Goal: Task Accomplishment & Management: Manage account settings

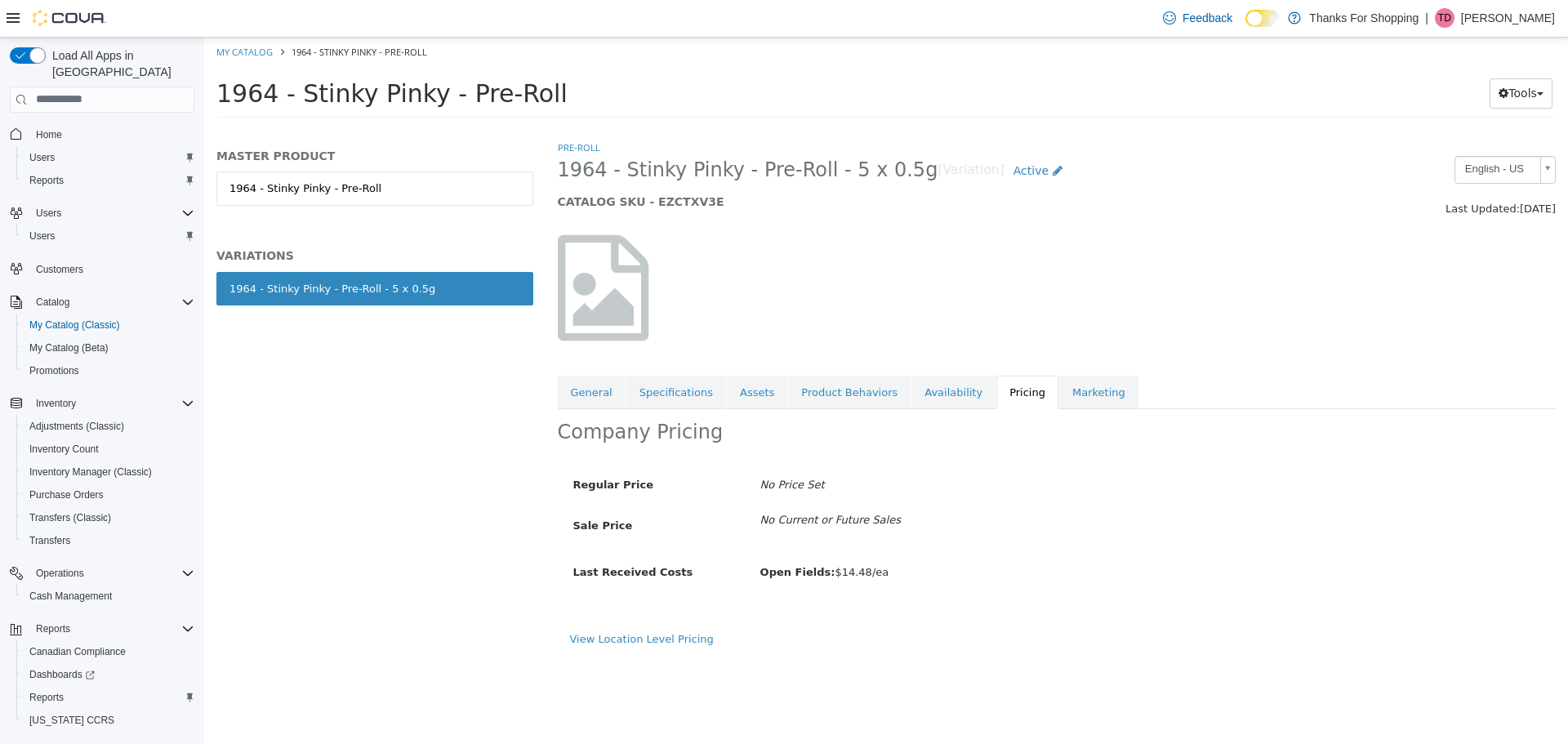
click at [57, 179] on div "Home Users Reports Users Users Customers Catalog My Catalog (Classic) My Catalo…" at bounding box center [102, 443] width 185 height 650
click at [55, 174] on span "Reports" at bounding box center [46, 180] width 34 height 13
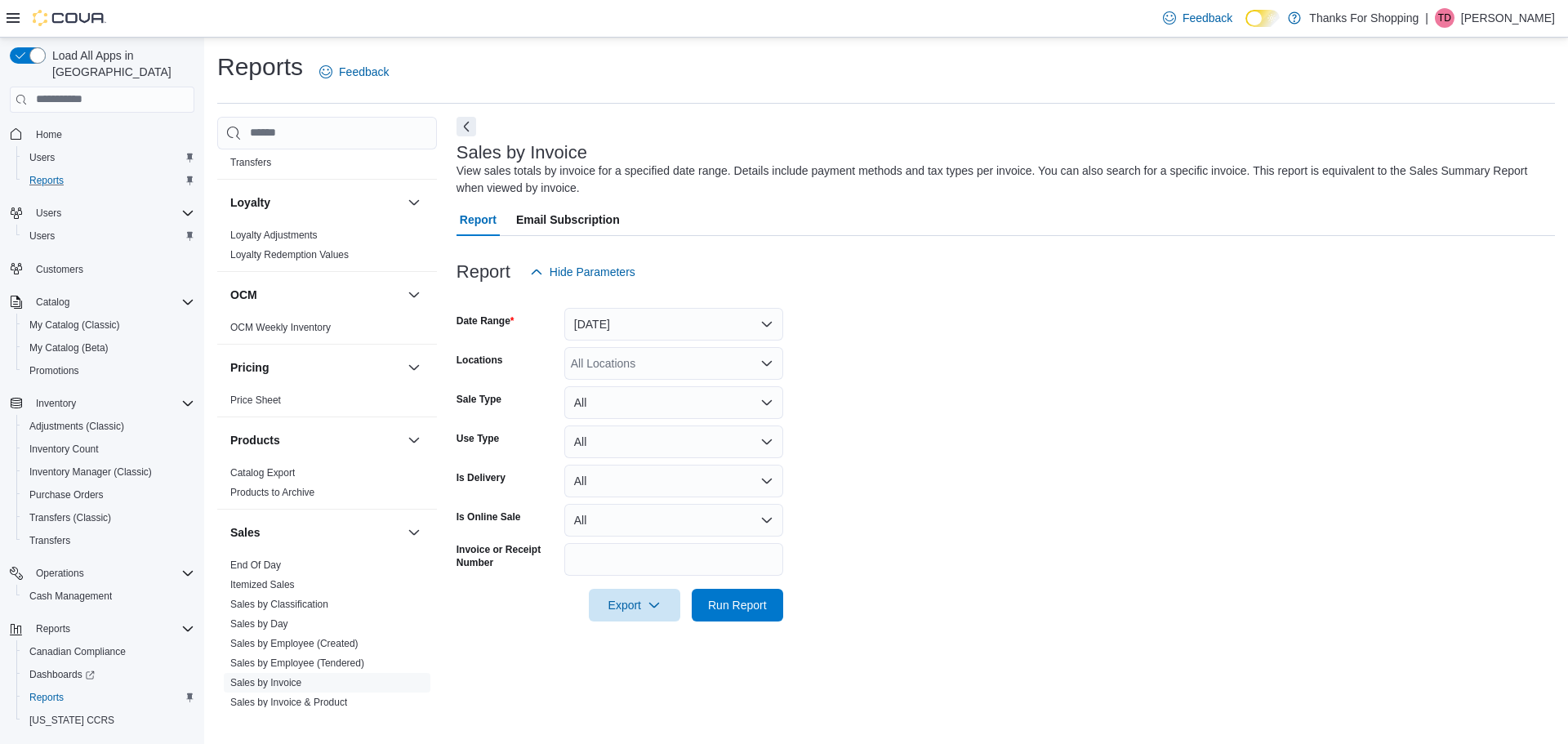
scroll to position [980, 0]
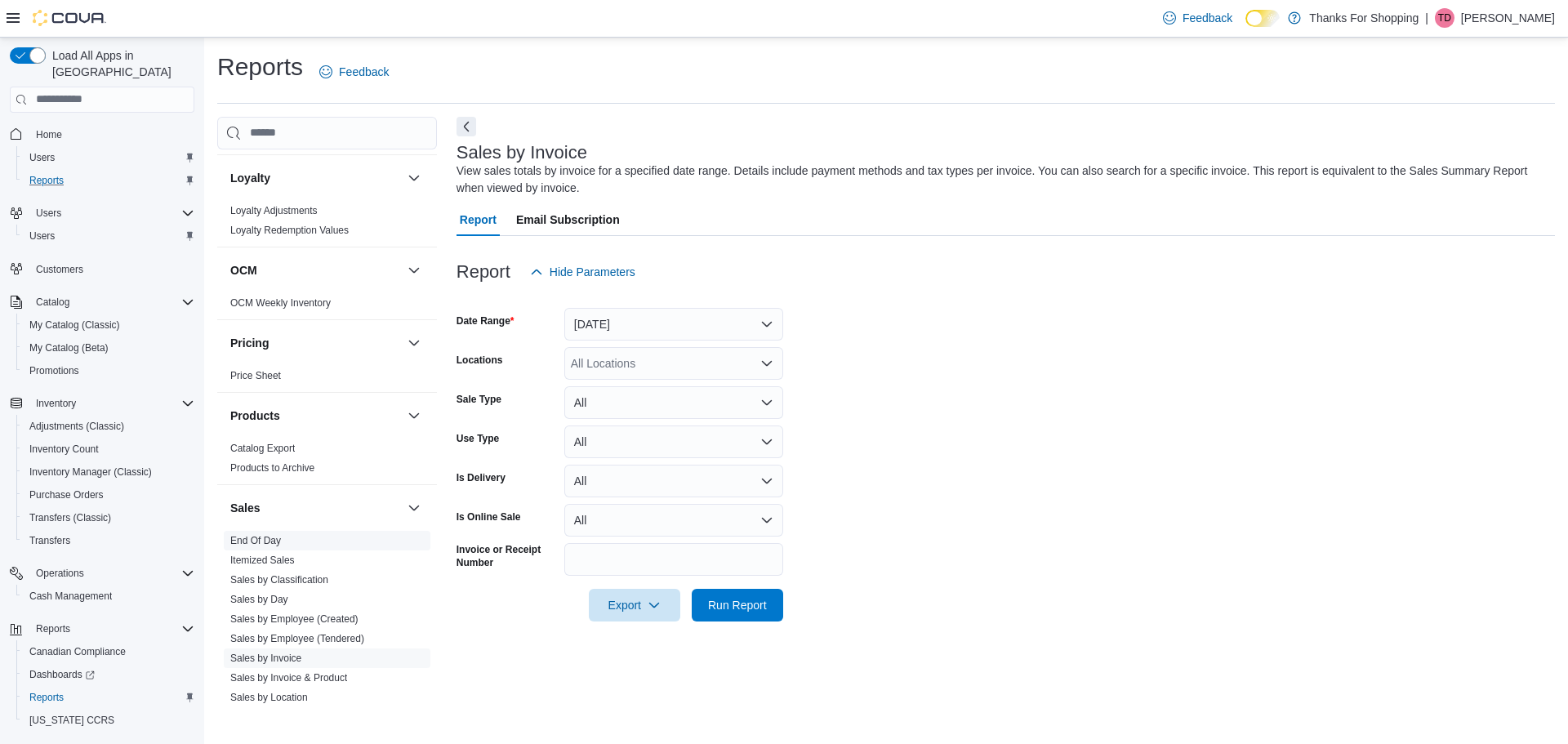
click at [242, 535] on link "End Of Day" at bounding box center [256, 540] width 51 height 11
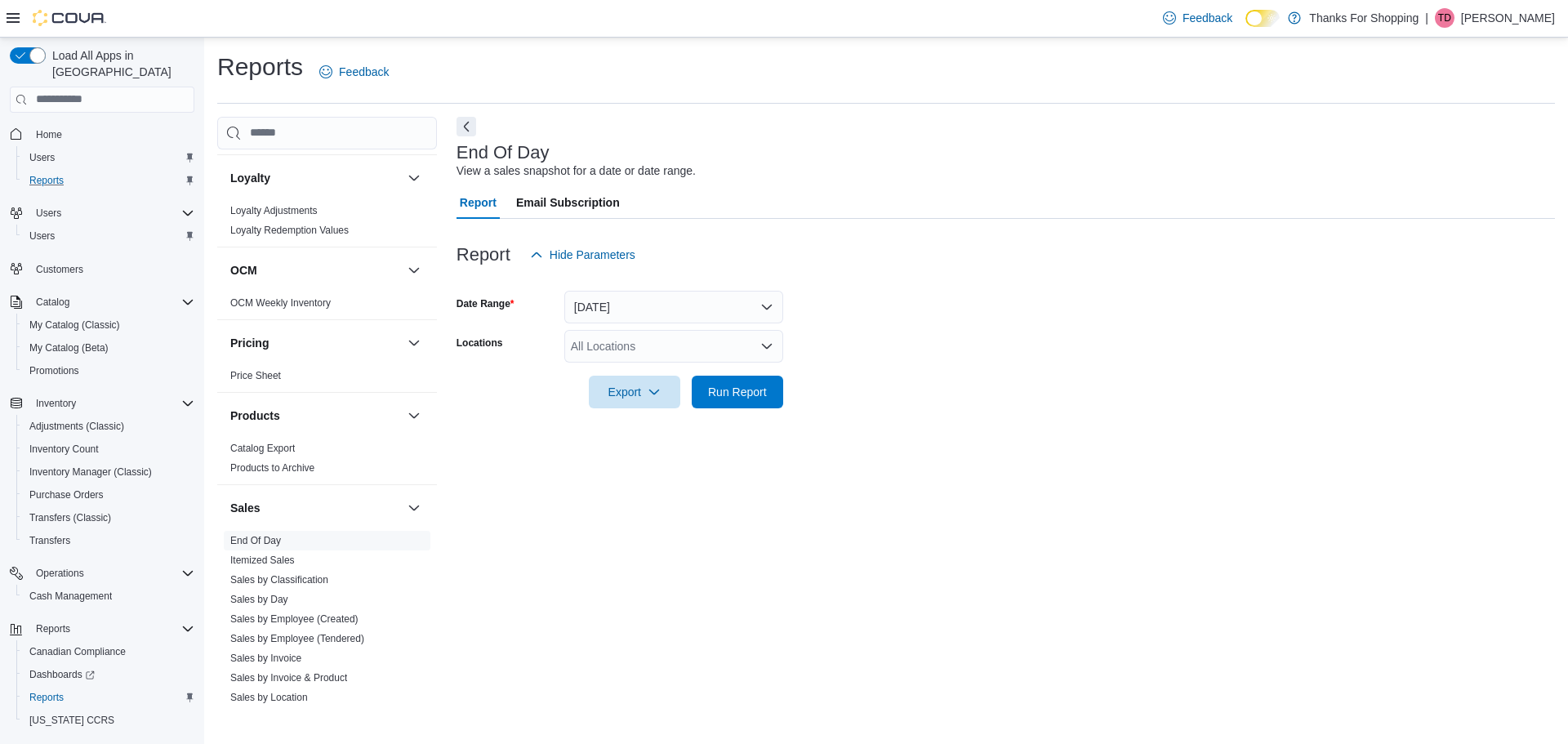
click at [613, 347] on div "All Locations" at bounding box center [673, 346] width 219 height 33
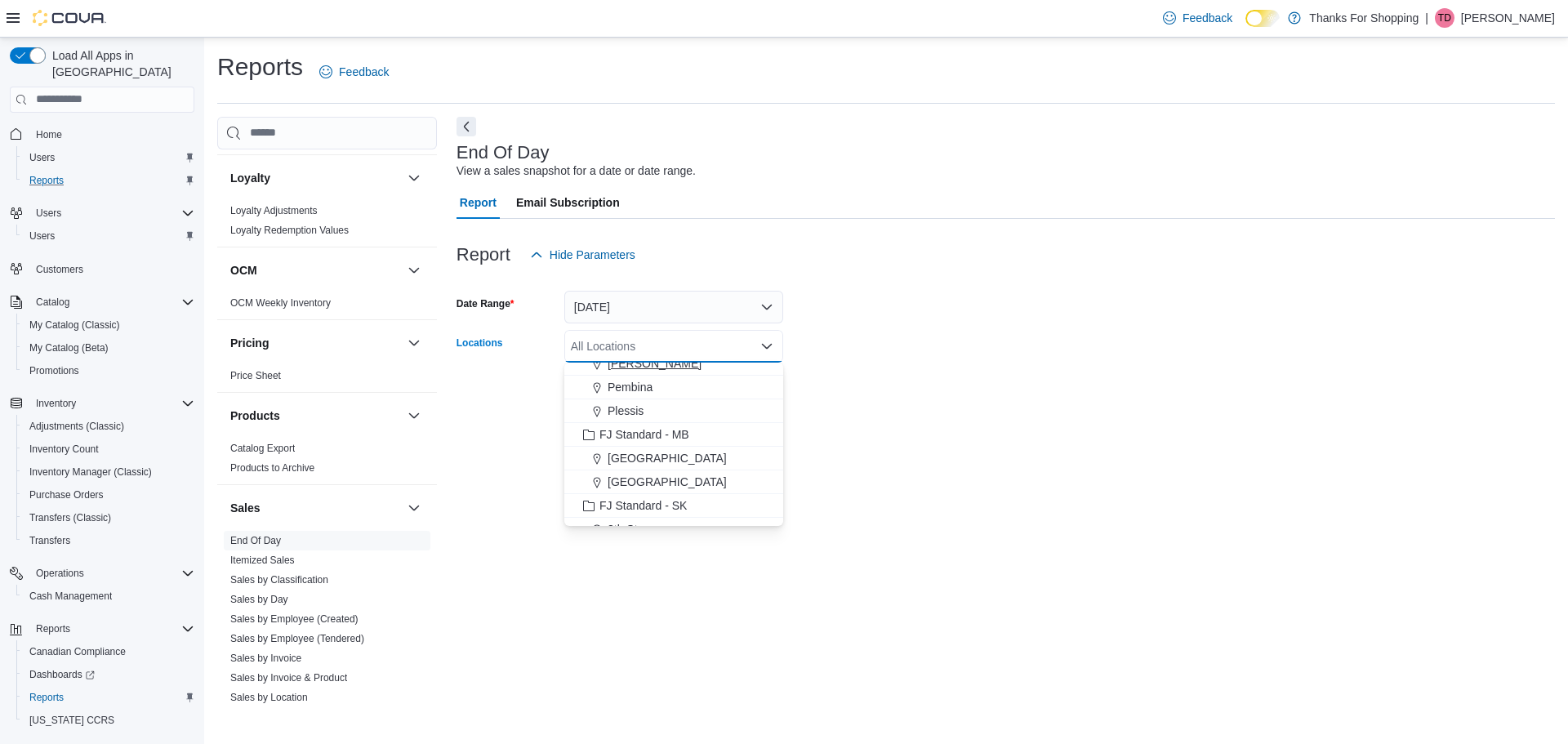
scroll to position [164, 0]
click at [611, 474] on span "Acre 21" at bounding box center [626, 471] width 39 height 16
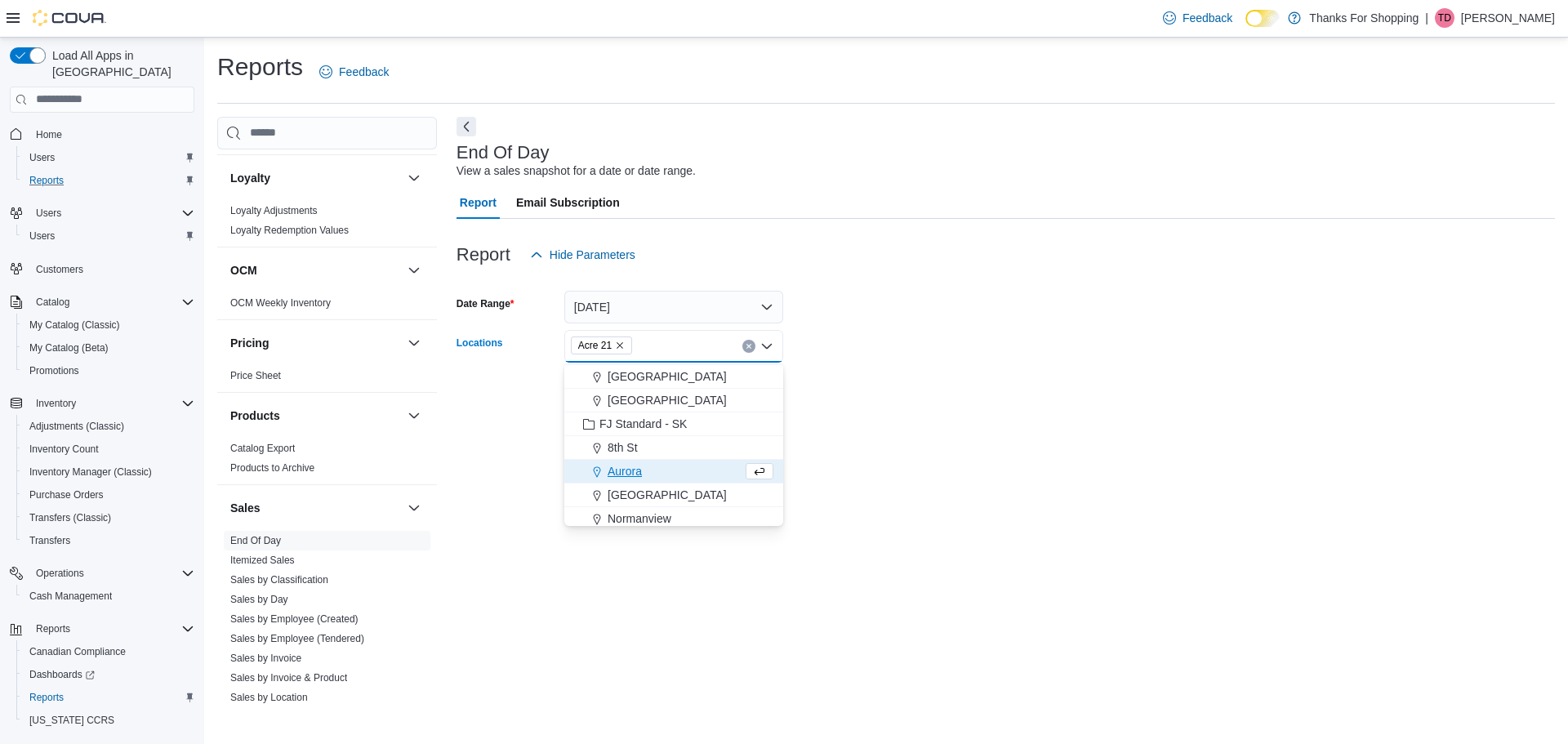
click at [968, 472] on div "End Of Day View a sales snapshot for a date or date range. Report Email Subscri…" at bounding box center [1006, 411] width 1099 height 590
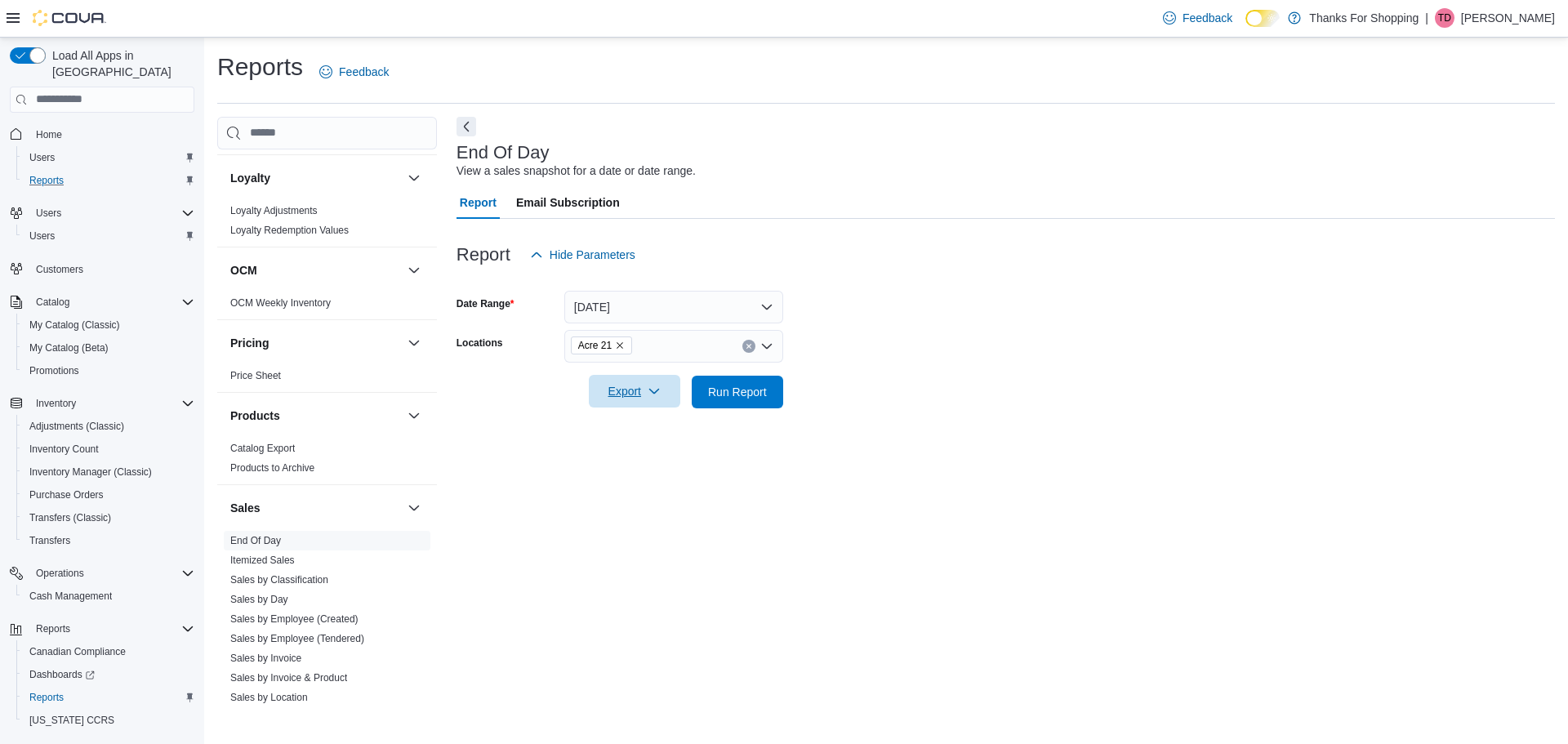
click at [640, 401] on span "Export" at bounding box center [634, 390] width 72 height 33
click at [653, 464] on button "Export to Pdf" at bounding box center [636, 457] width 93 height 33
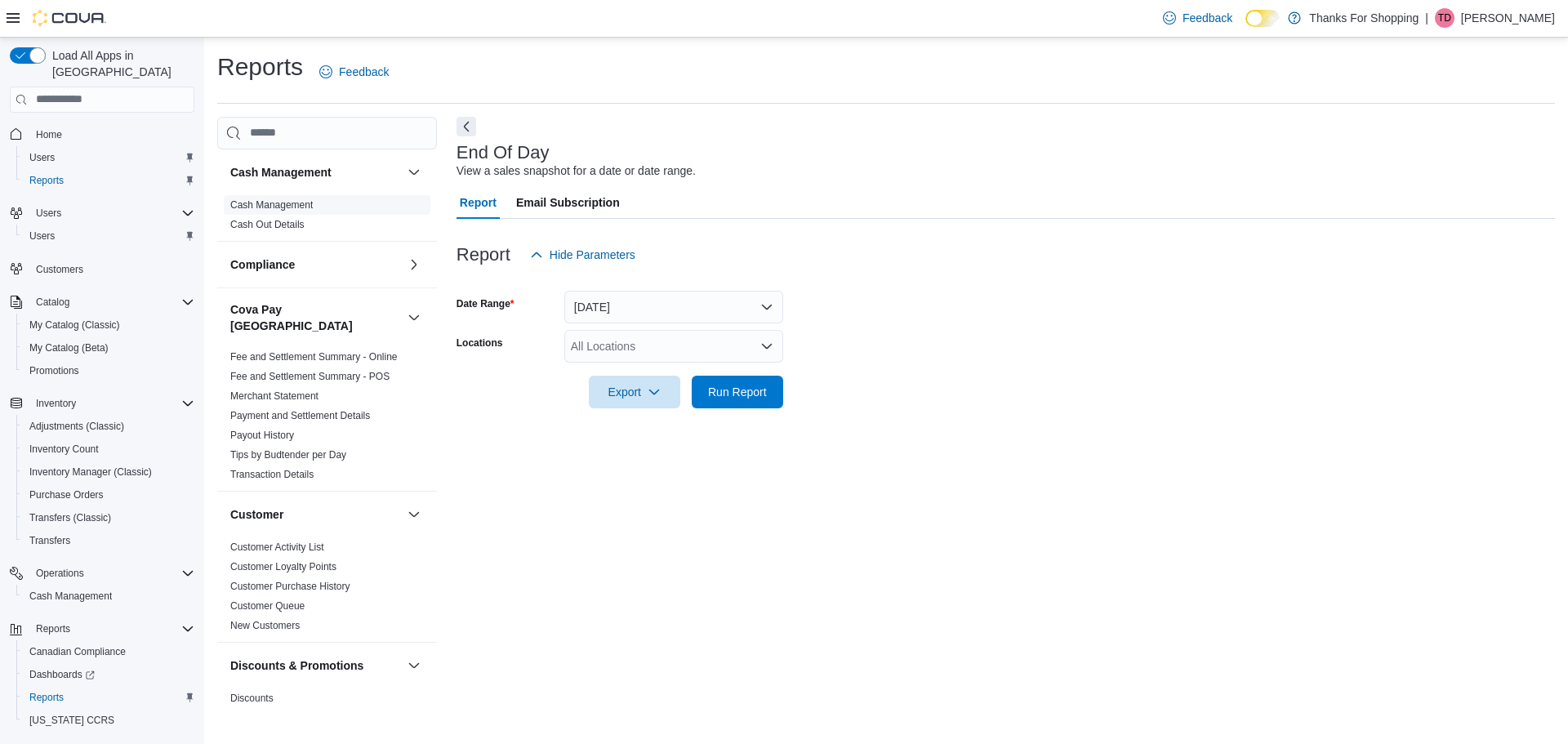
click at [266, 208] on link "Cash Management" at bounding box center [272, 205] width 83 height 11
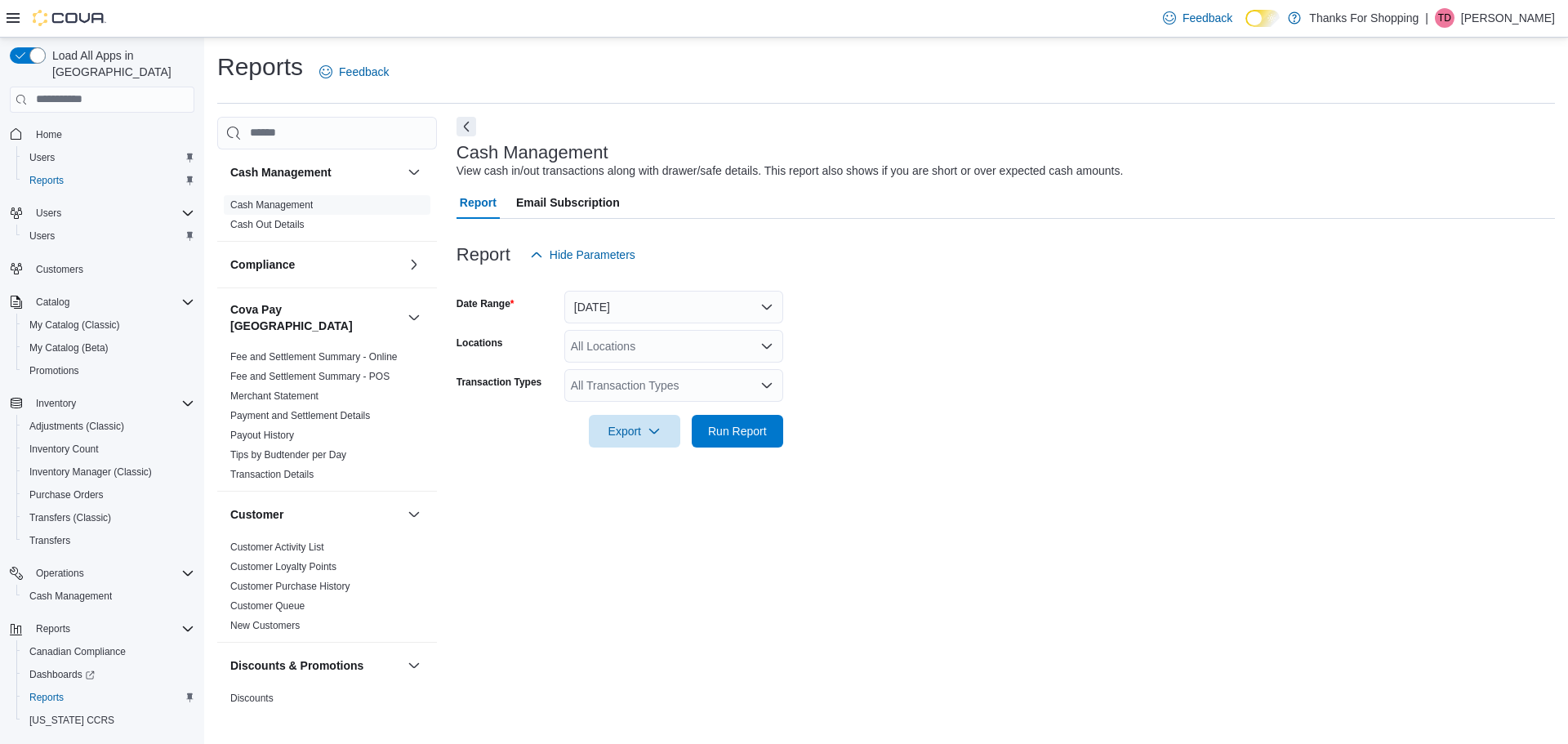
click at [619, 348] on div "All Locations" at bounding box center [673, 346] width 219 height 33
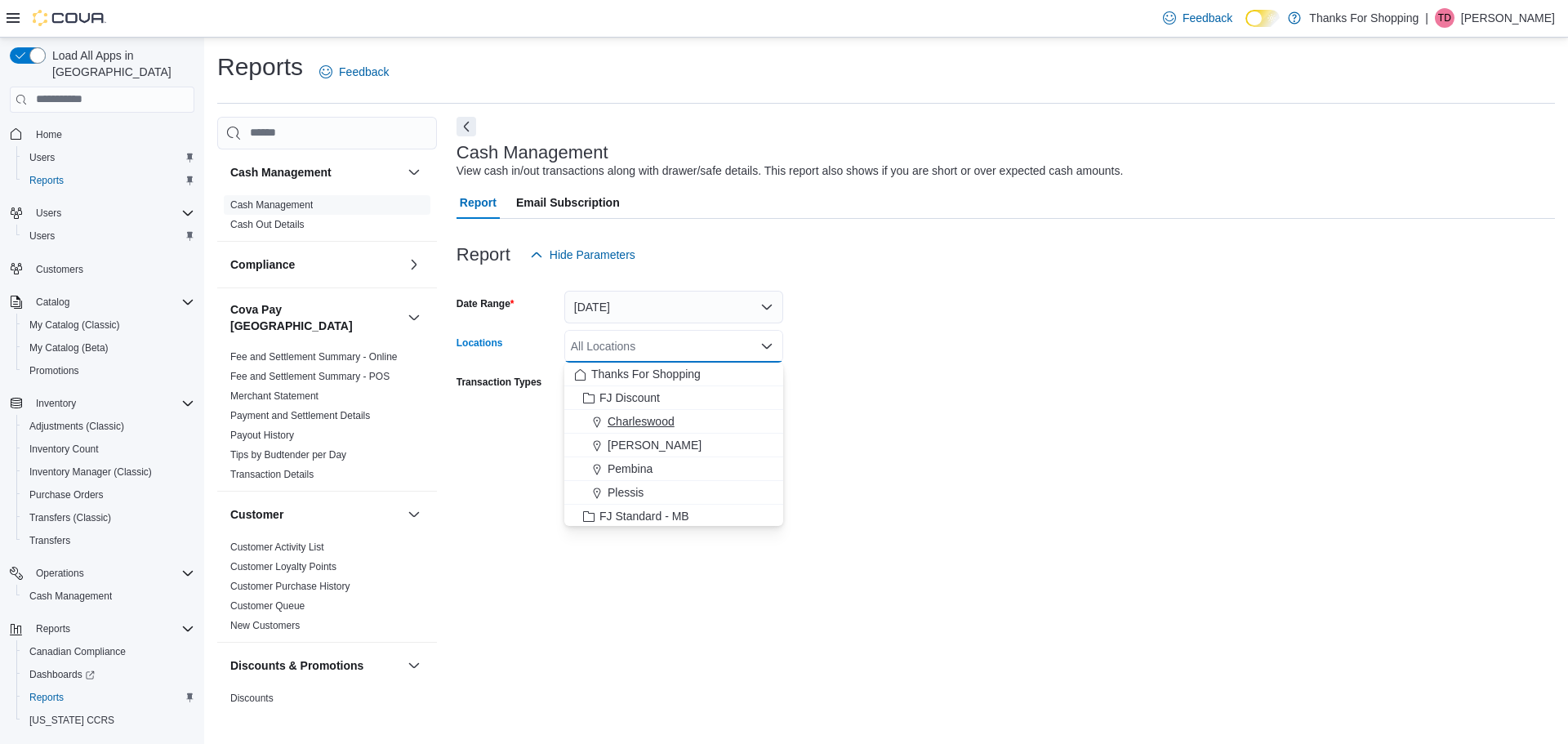
scroll to position [164, 0]
click at [640, 464] on span "Acre 21" at bounding box center [626, 471] width 39 height 16
click at [903, 494] on div "Cash Management View cash in/out transactions along with drawer/safe details. T…" at bounding box center [1006, 411] width 1099 height 590
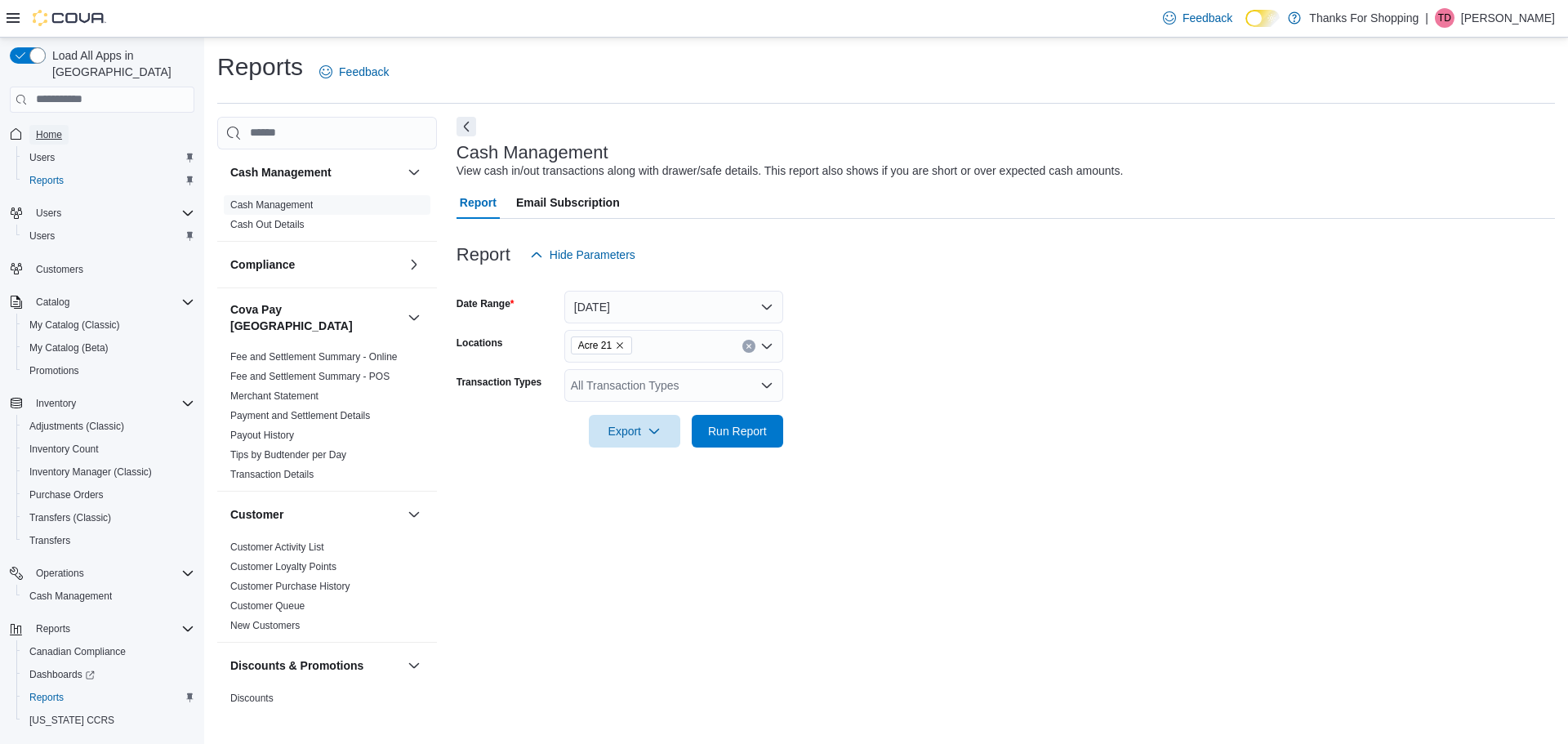
click at [49, 128] on span "Home" at bounding box center [49, 134] width 26 height 13
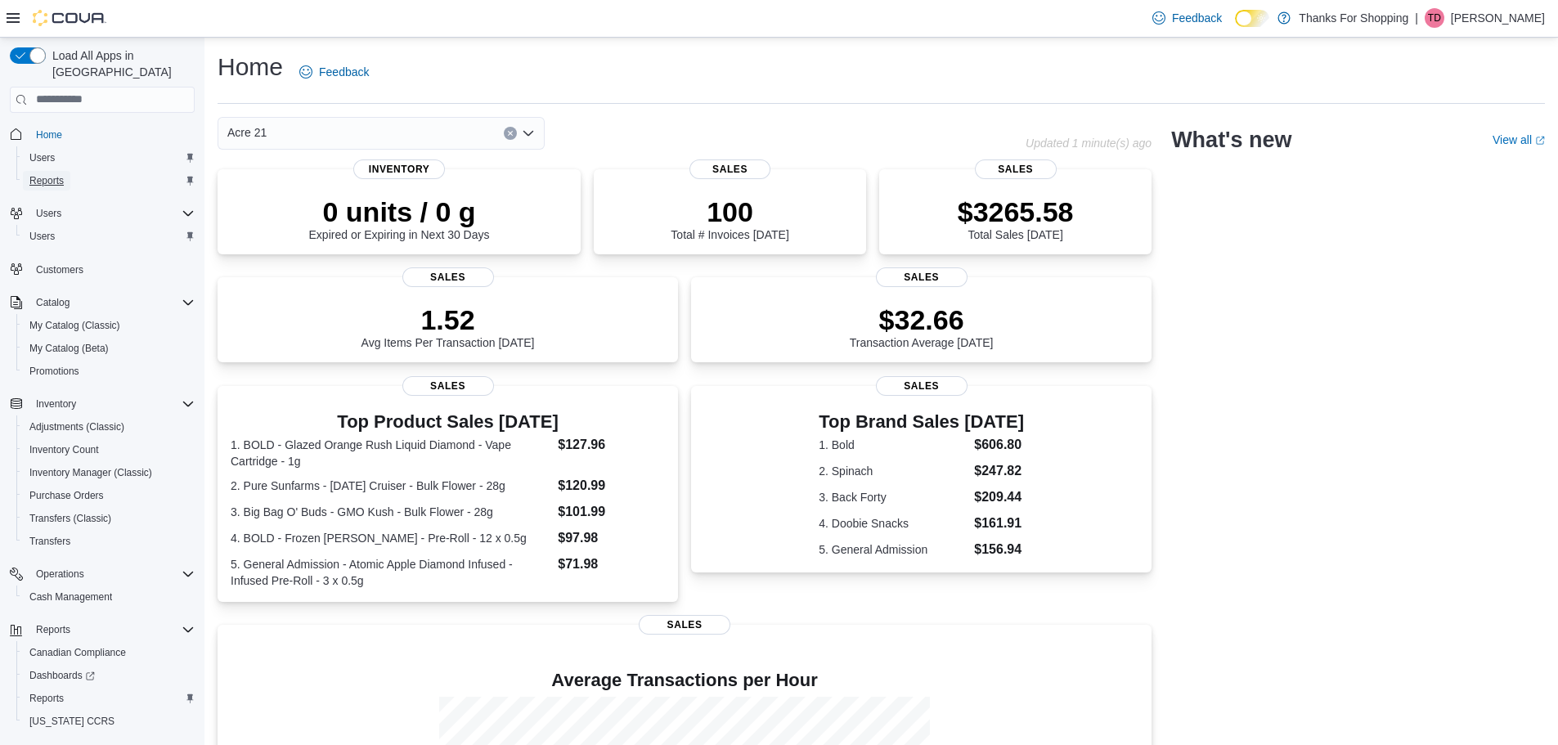
click at [43, 174] on span "Reports" at bounding box center [46, 180] width 34 height 13
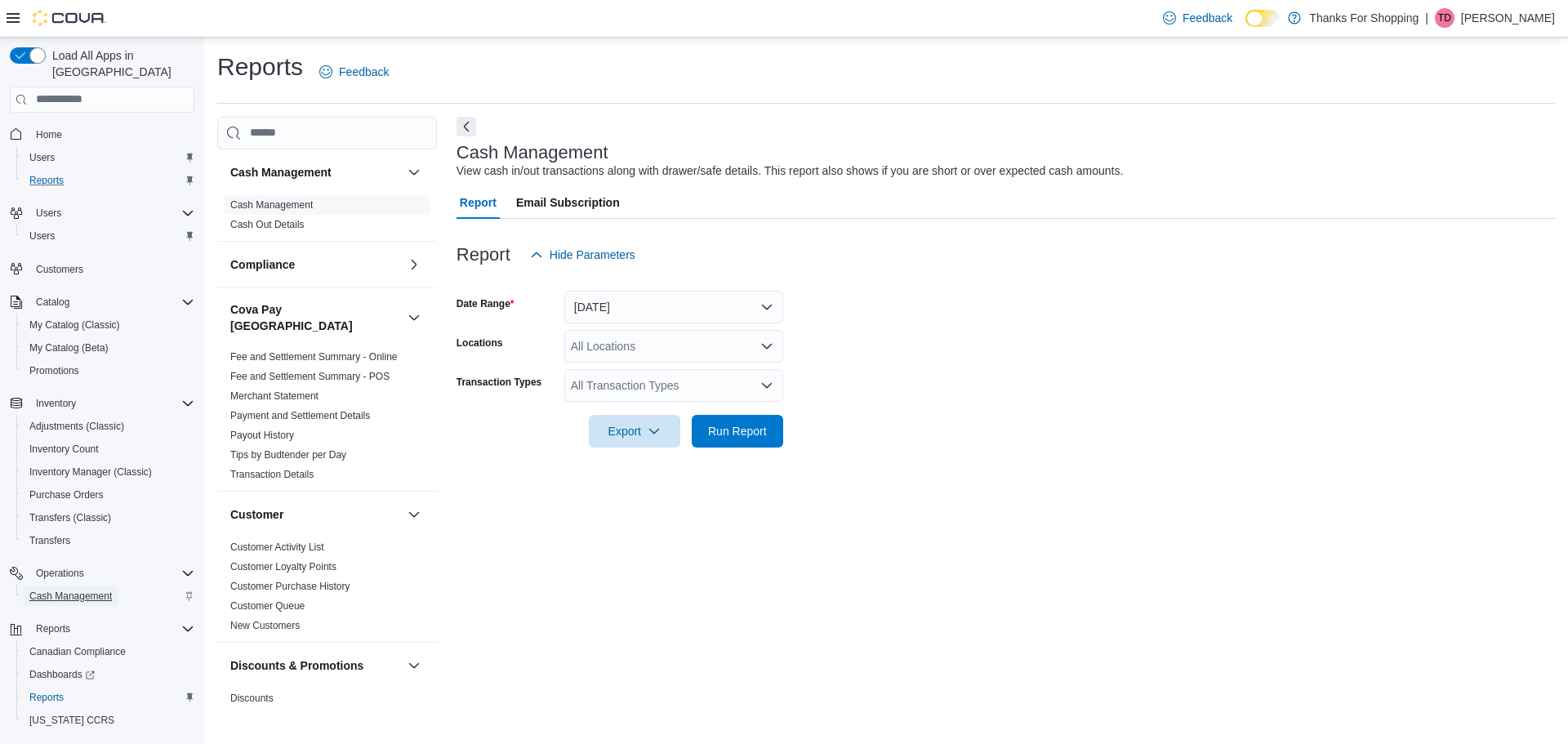
click at [83, 589] on span "Cash Management" at bounding box center [70, 595] width 83 height 13
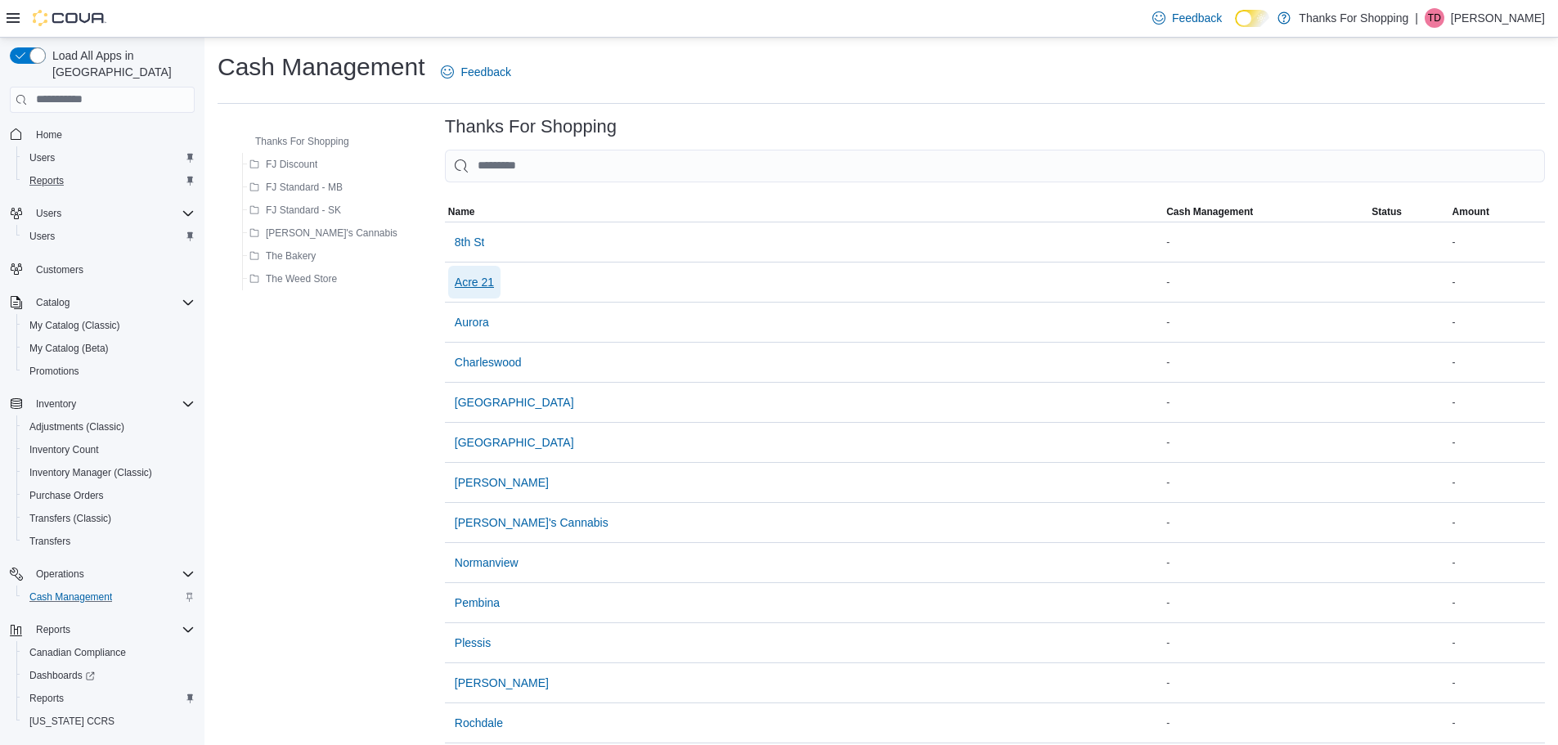
click at [455, 280] on span "Acre 21" at bounding box center [474, 282] width 39 height 16
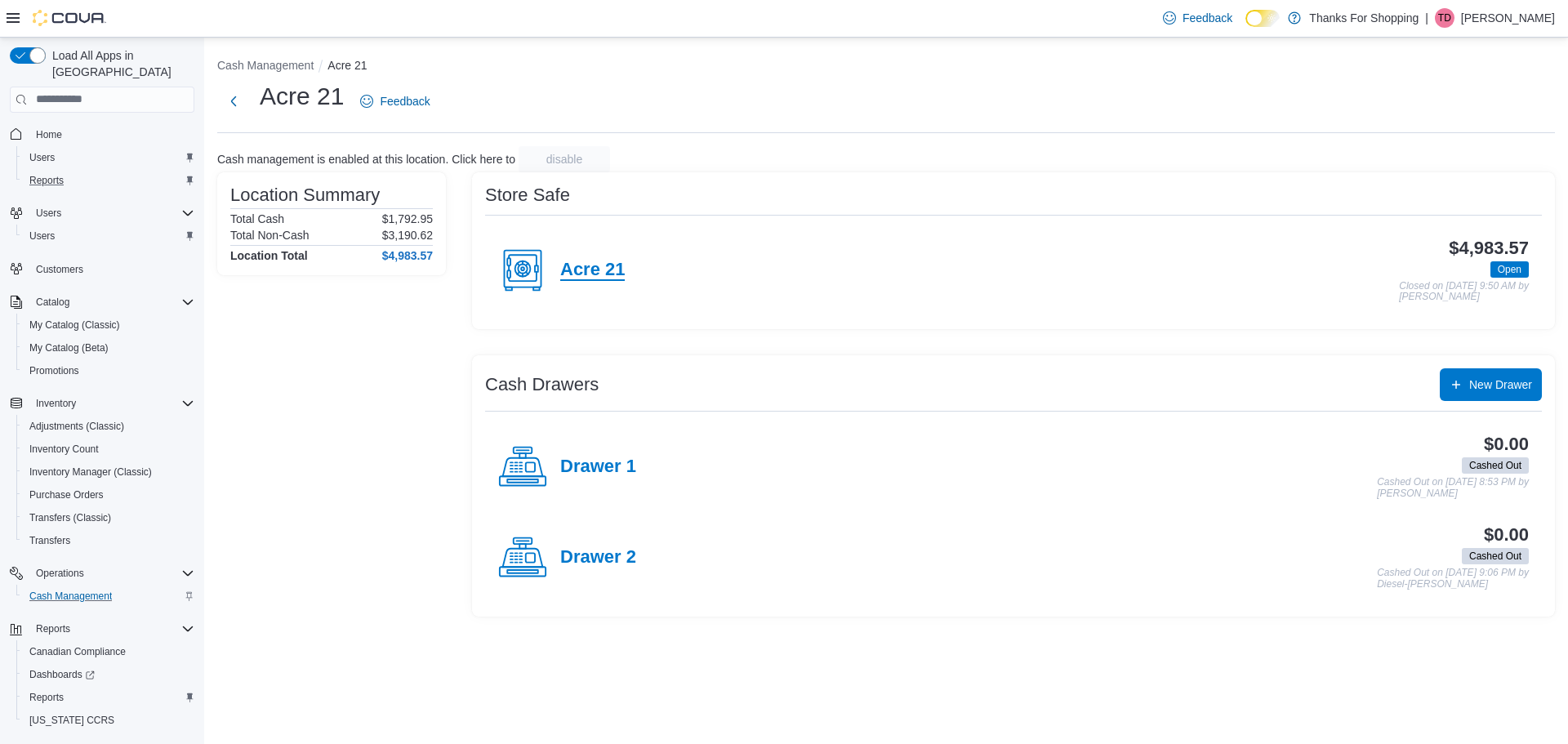
click at [611, 279] on h4 "Acre 21" at bounding box center [592, 270] width 65 height 21
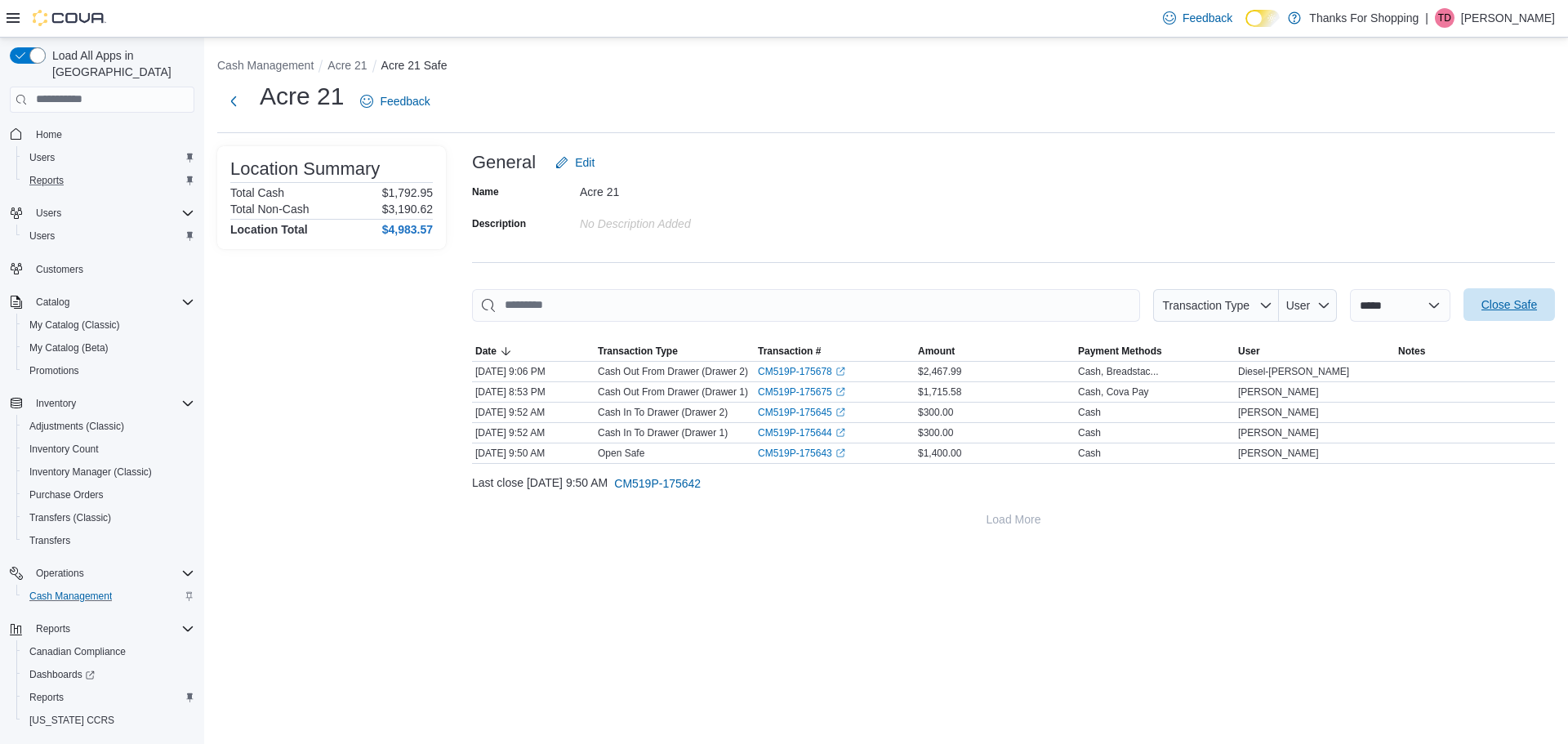
click at [1513, 297] on span "Close Safe" at bounding box center [1509, 305] width 72 height 33
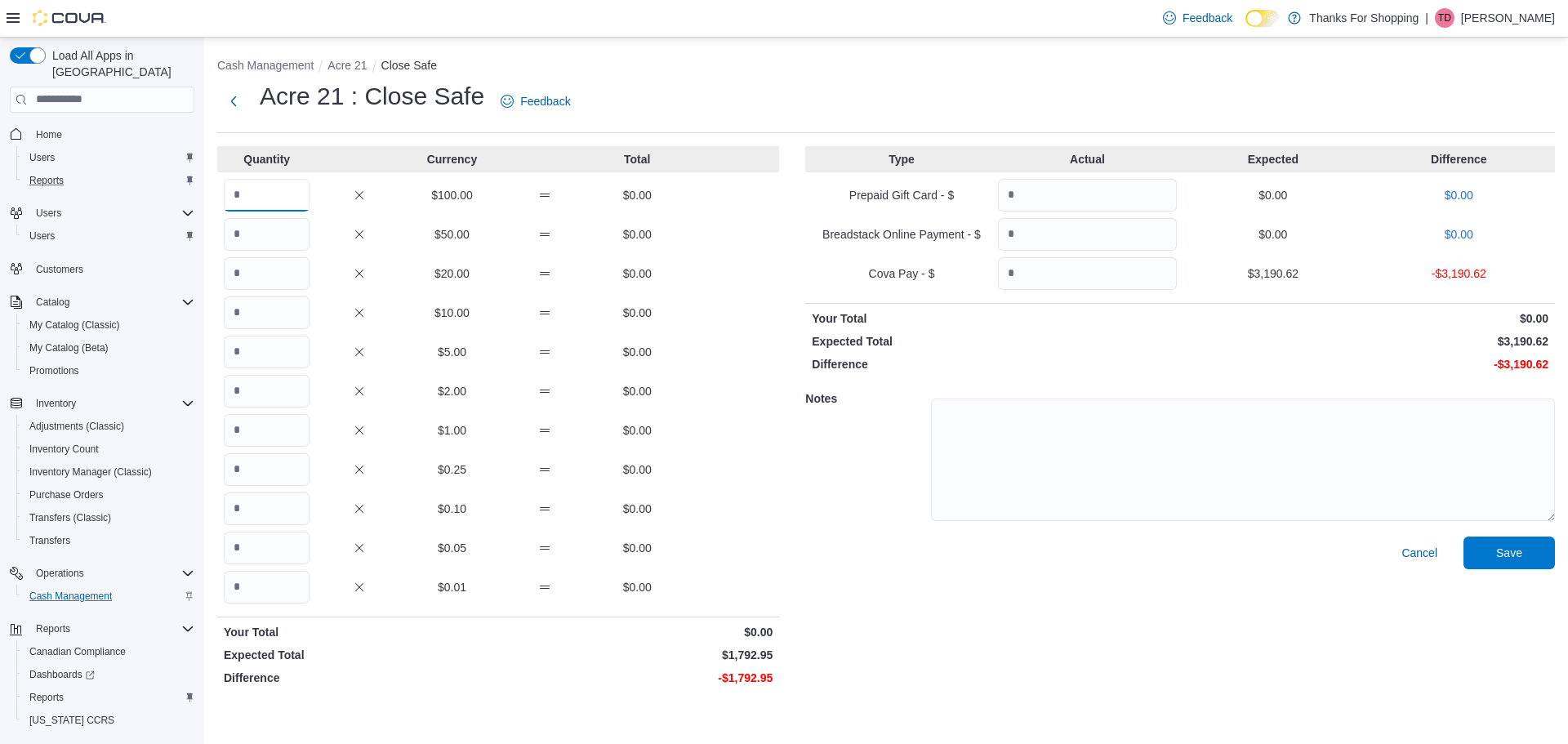
click at [252, 183] on input "Quantity" at bounding box center [267, 195] width 86 height 33
type input "*"
click at [258, 241] on input "Quantity" at bounding box center [267, 234] width 86 height 33
type input "*"
click at [267, 276] on input "Quantity" at bounding box center [267, 274] width 86 height 33
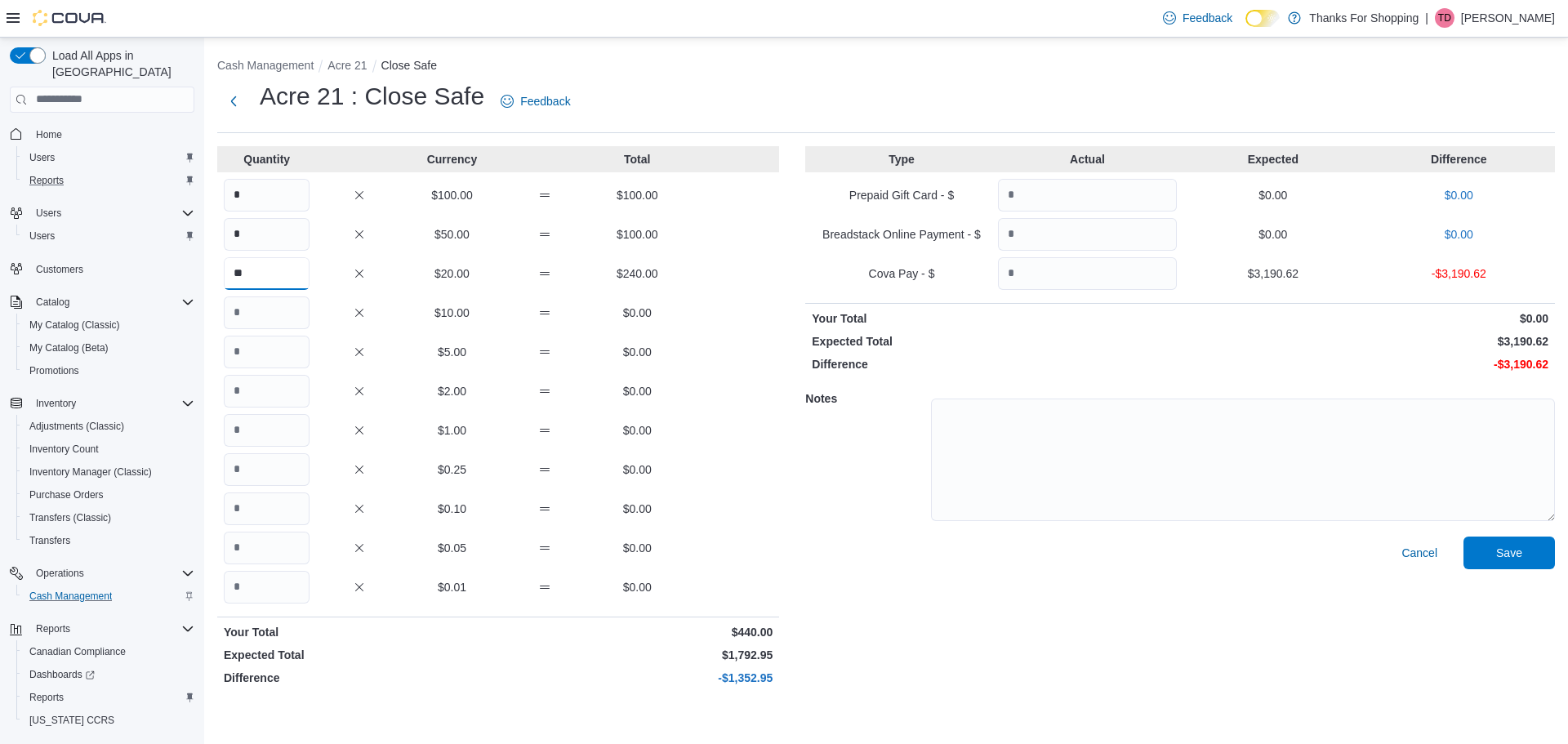
type input "**"
click at [275, 314] on input "Quantity" at bounding box center [267, 313] width 86 height 33
click at [270, 396] on input "Quantity" at bounding box center [267, 390] width 86 height 33
type input "*"
click at [268, 424] on input "Quantity" at bounding box center [267, 430] width 86 height 33
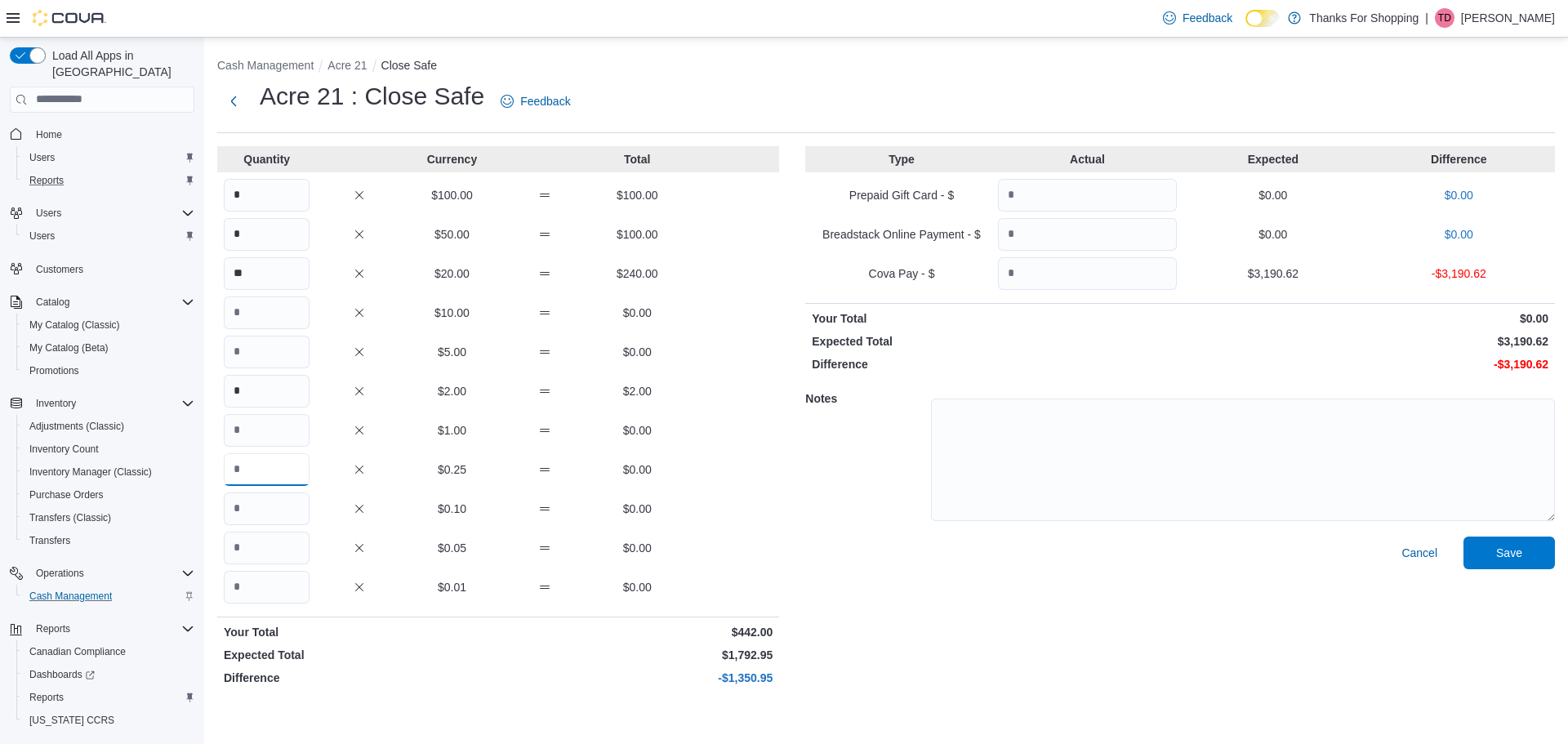
click at [255, 469] on input "Quantity" at bounding box center [267, 469] width 86 height 33
type input "*"
click at [250, 507] on input "Quantity" at bounding box center [267, 508] width 86 height 33
type input "*"
click at [247, 547] on input "Quantity" at bounding box center [267, 547] width 86 height 33
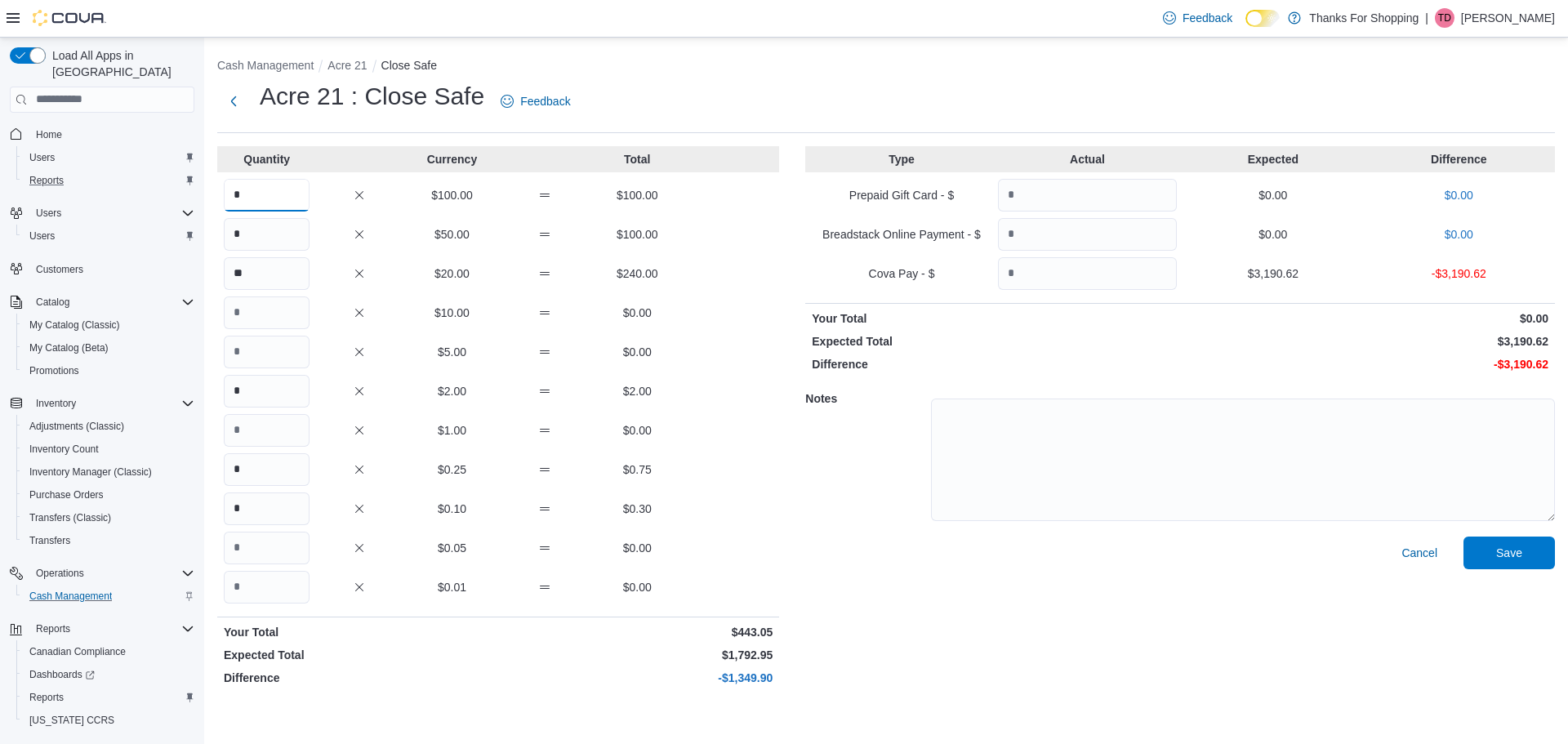
click at [285, 199] on input "*" at bounding box center [267, 195] width 86 height 33
click at [249, 196] on input "**" at bounding box center [267, 195] width 86 height 33
type input "**"
click at [477, 699] on div "Cash Management Acre 21 Close Safe Acre 21 : Close Safe Feedback Quantity Curre…" at bounding box center [886, 372] width 1364 height 668
click at [272, 240] on input "*" at bounding box center [267, 234] width 86 height 33
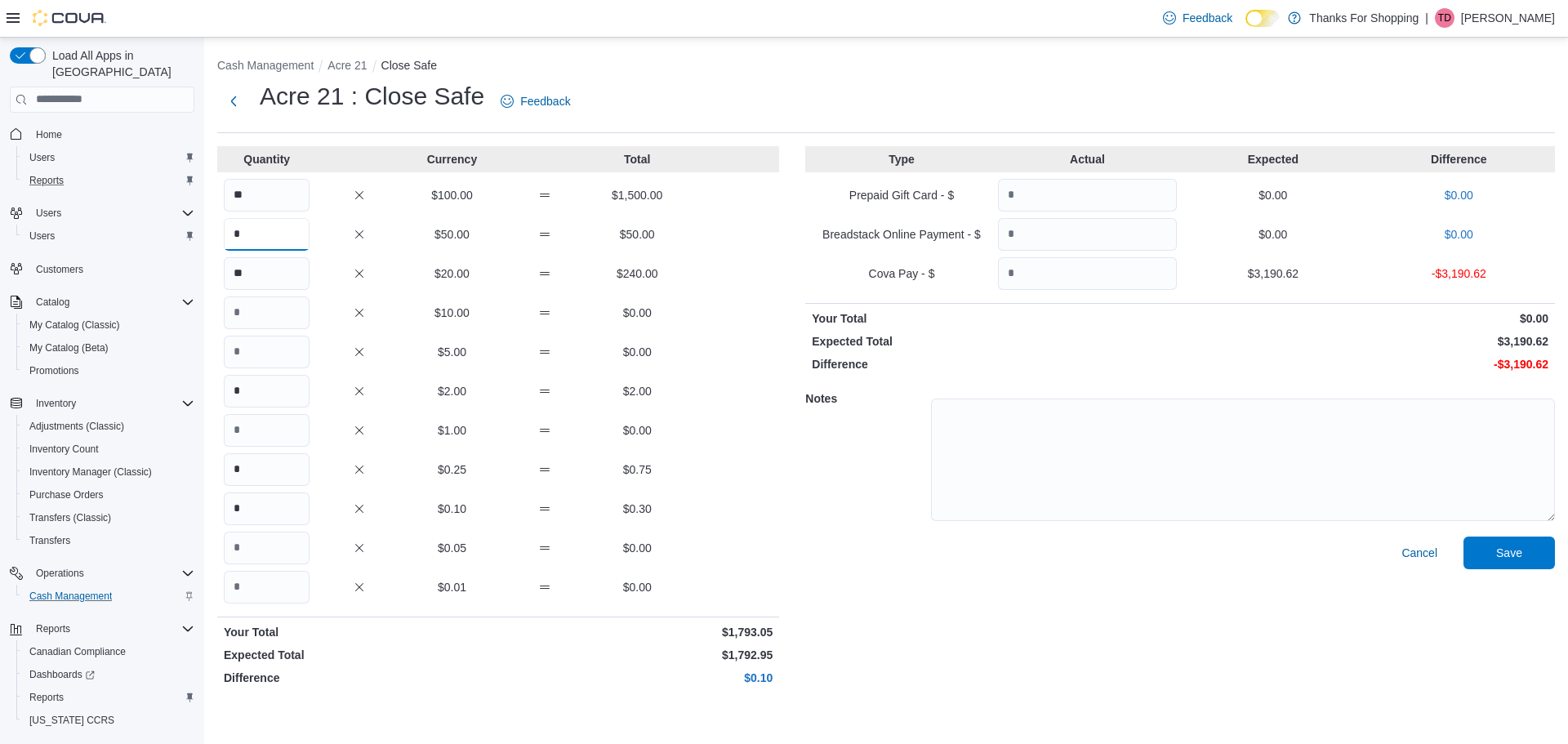
type input "*"
click at [526, 670] on p "$0.10" at bounding box center [636, 678] width 271 height 16
click at [265, 352] on input "Quantity" at bounding box center [267, 352] width 86 height 33
click at [253, 317] on input "Quantity" at bounding box center [267, 313] width 86 height 33
click at [254, 509] on input "*" at bounding box center [267, 508] width 86 height 33
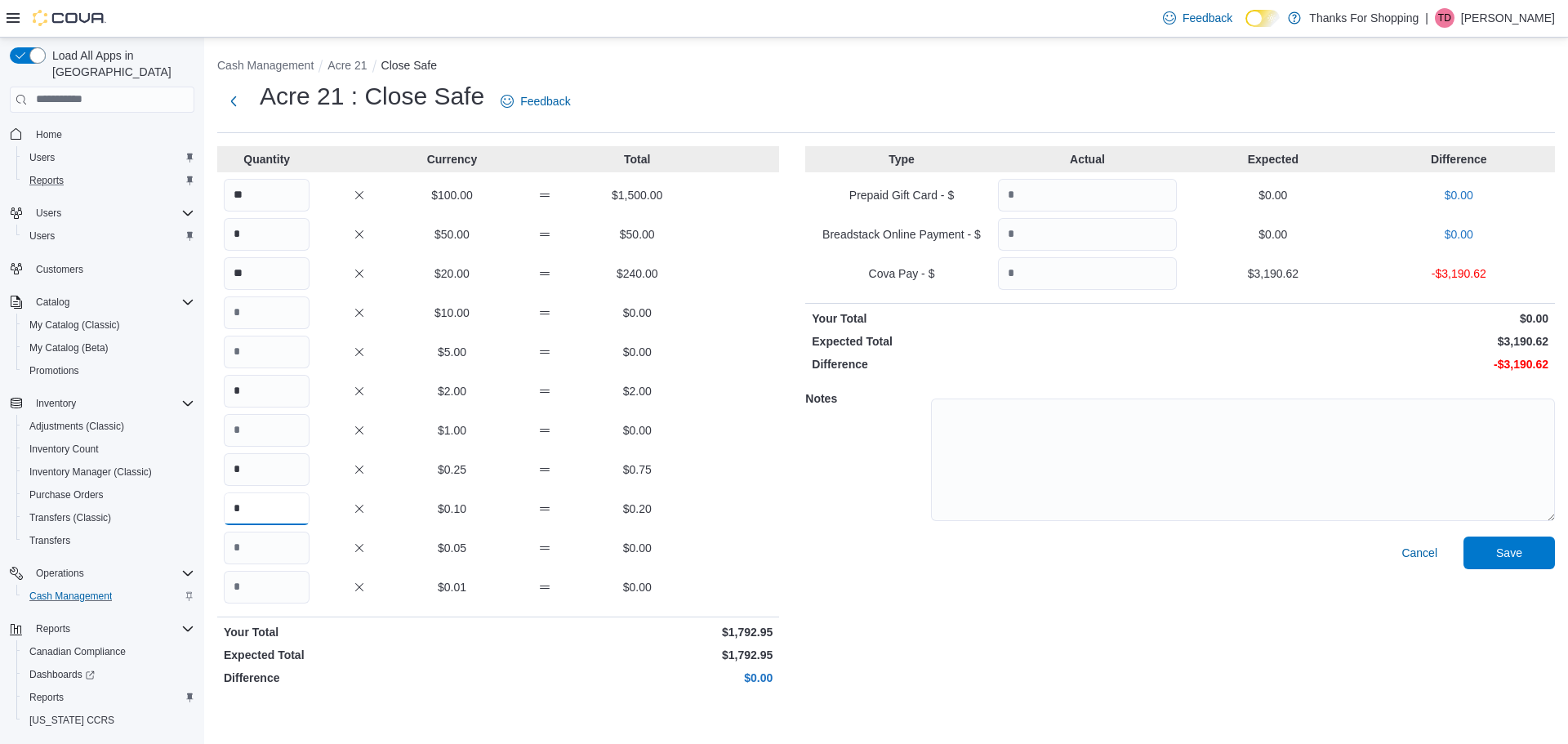
type input "*"
click at [454, 683] on p "Difference" at bounding box center [359, 678] width 271 height 16
click at [1072, 285] on input "Quantity" at bounding box center [1087, 274] width 179 height 33
type input "*"
type input "*******"
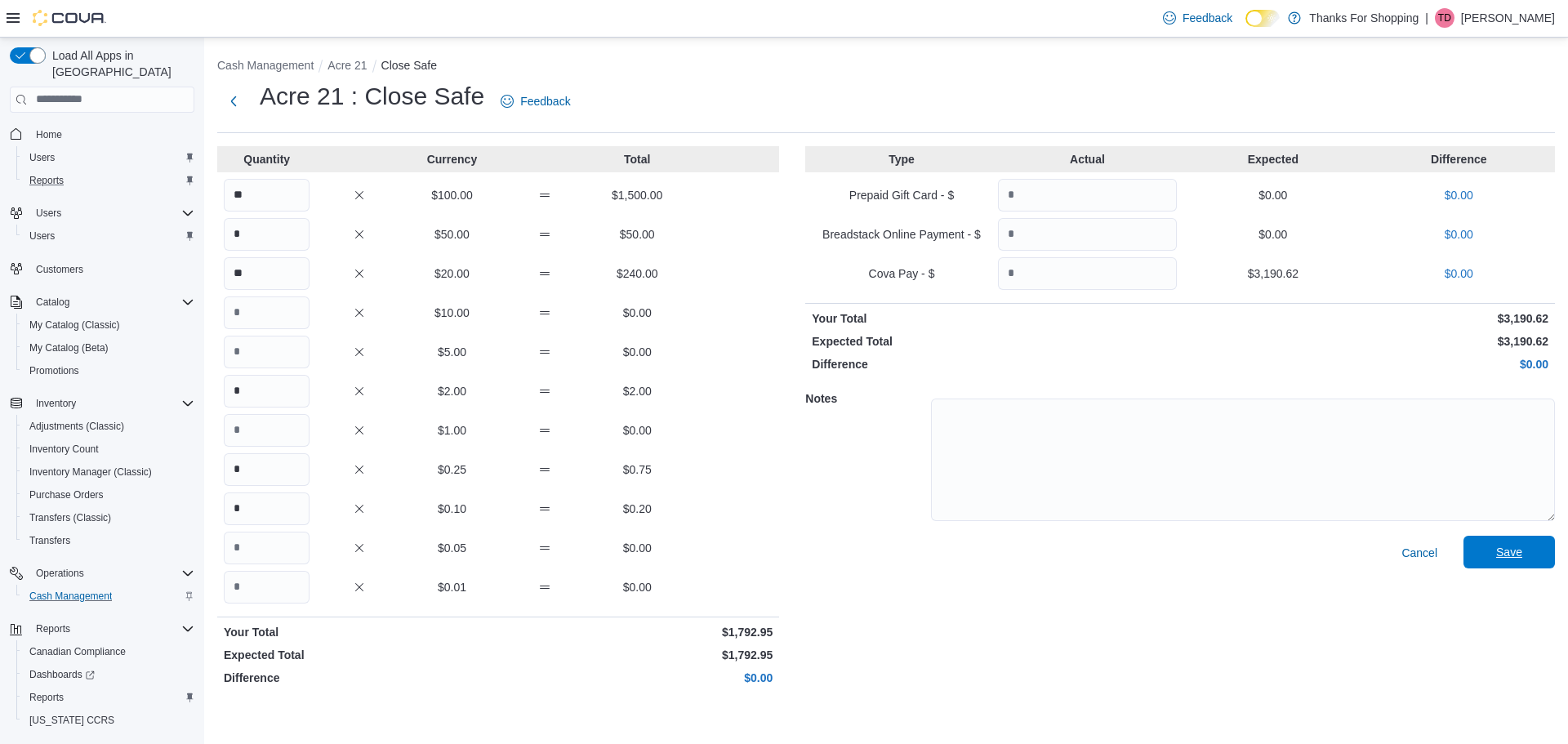
click at [1483, 551] on span "Save" at bounding box center [1509, 551] width 72 height 33
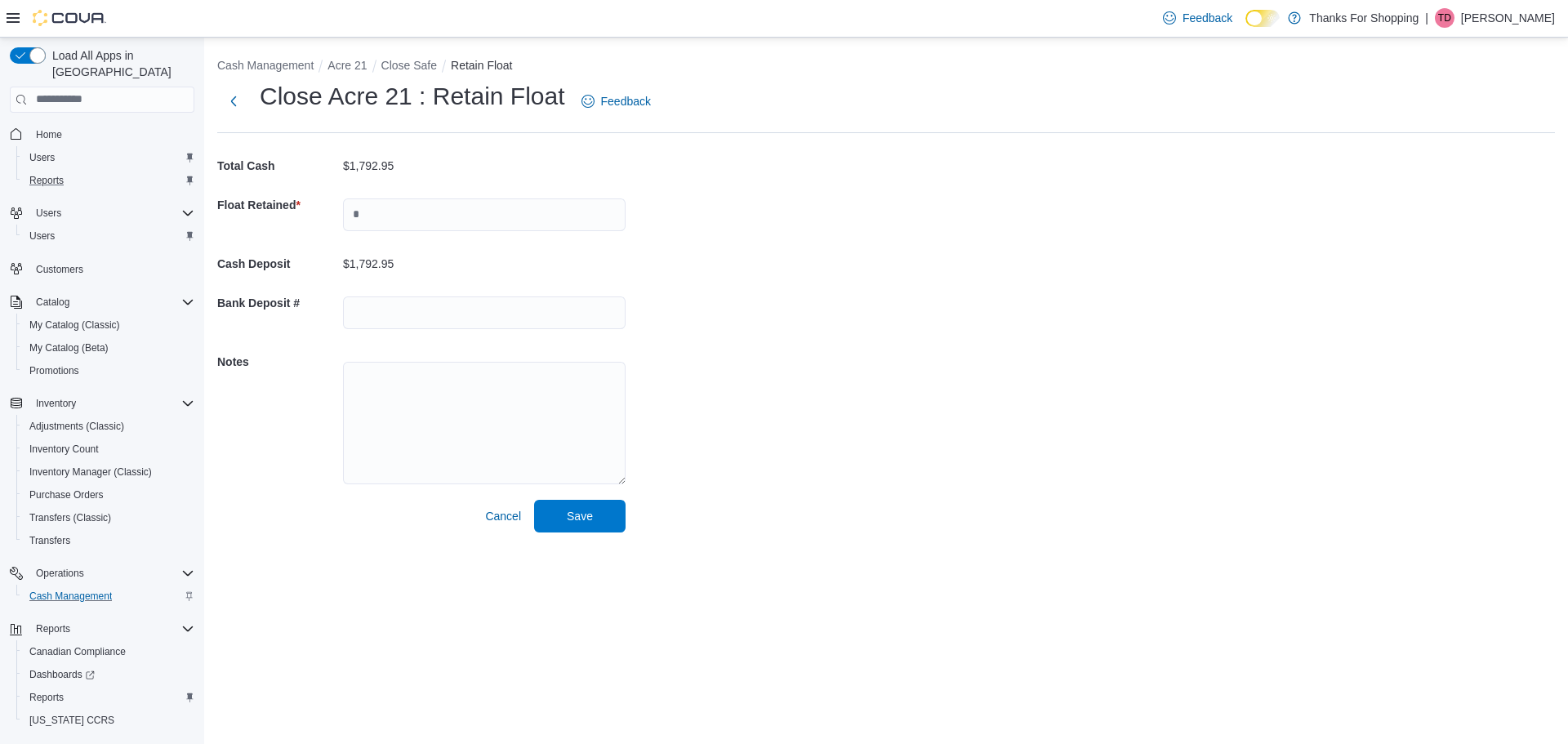
click at [392, 195] on div at bounding box center [483, 215] width 283 height 52
click at [392, 215] on input "text" at bounding box center [483, 215] width 283 height 33
type input "****"
click at [393, 321] on input "text" at bounding box center [483, 313] width 283 height 33
type input "******"
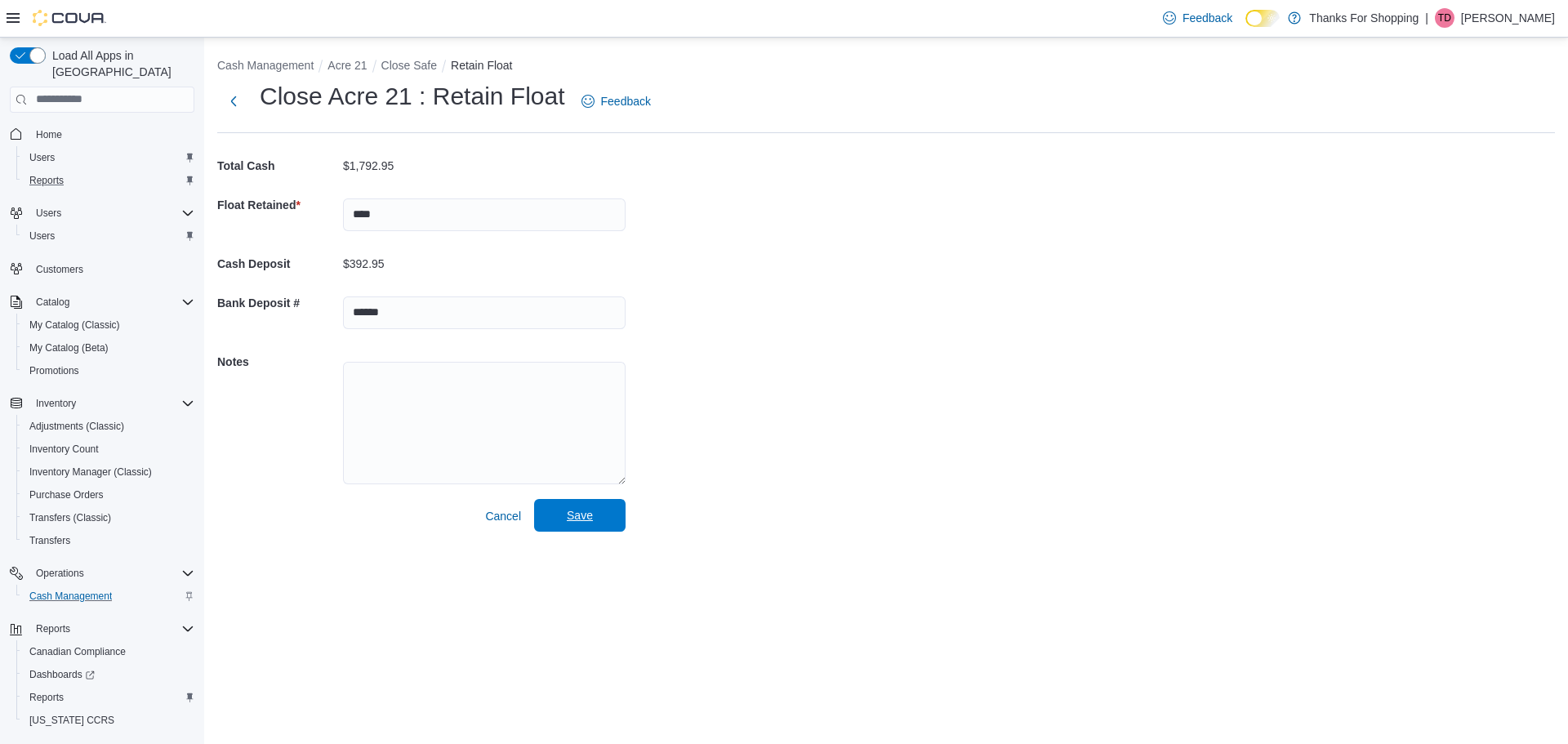
click at [549, 510] on span "Save" at bounding box center [580, 515] width 72 height 33
